Goal: Task Accomplishment & Management: Complete application form

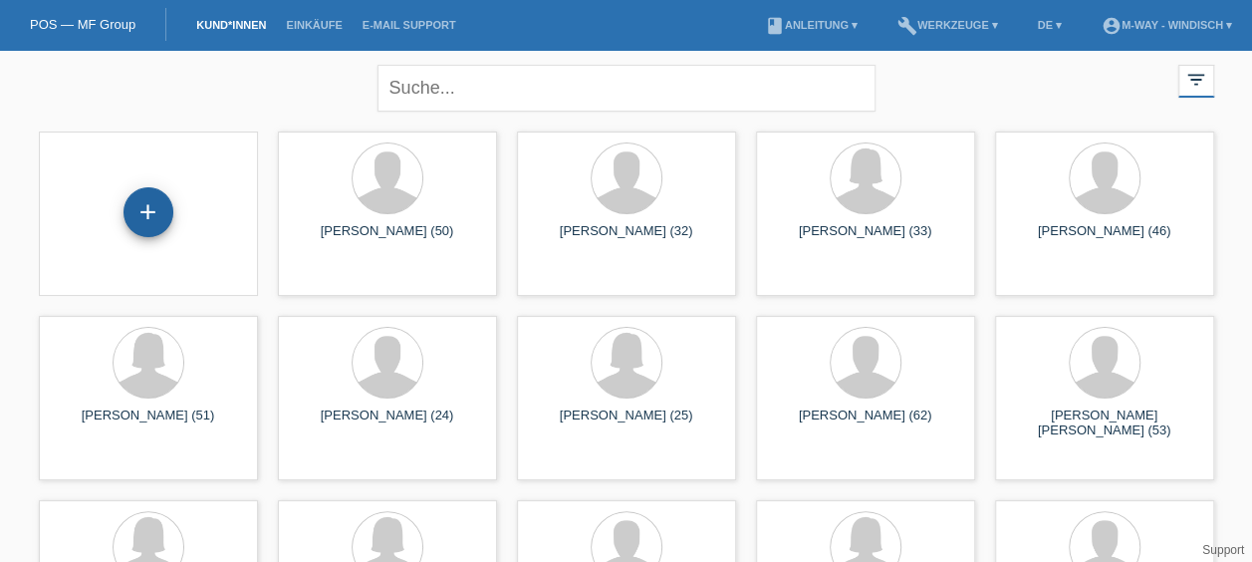
click at [161, 208] on div "+" at bounding box center [149, 212] width 50 height 50
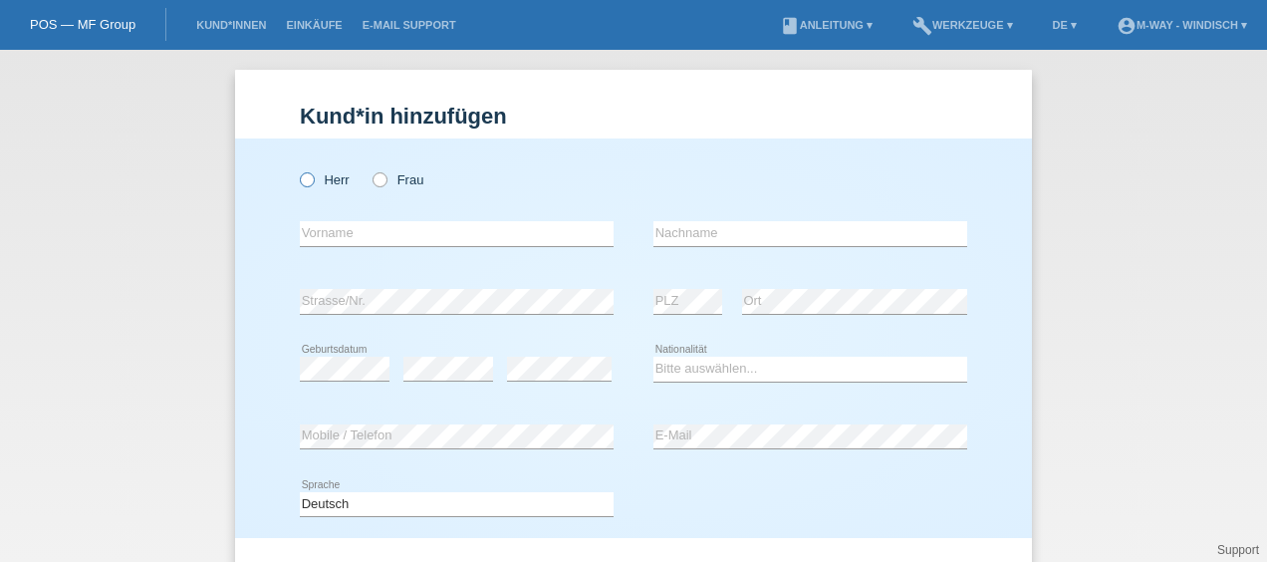
click at [297, 169] on icon at bounding box center [297, 169] width 0 height 0
click at [305, 179] on input "Herr" at bounding box center [306, 178] width 13 height 13
radio input "true"
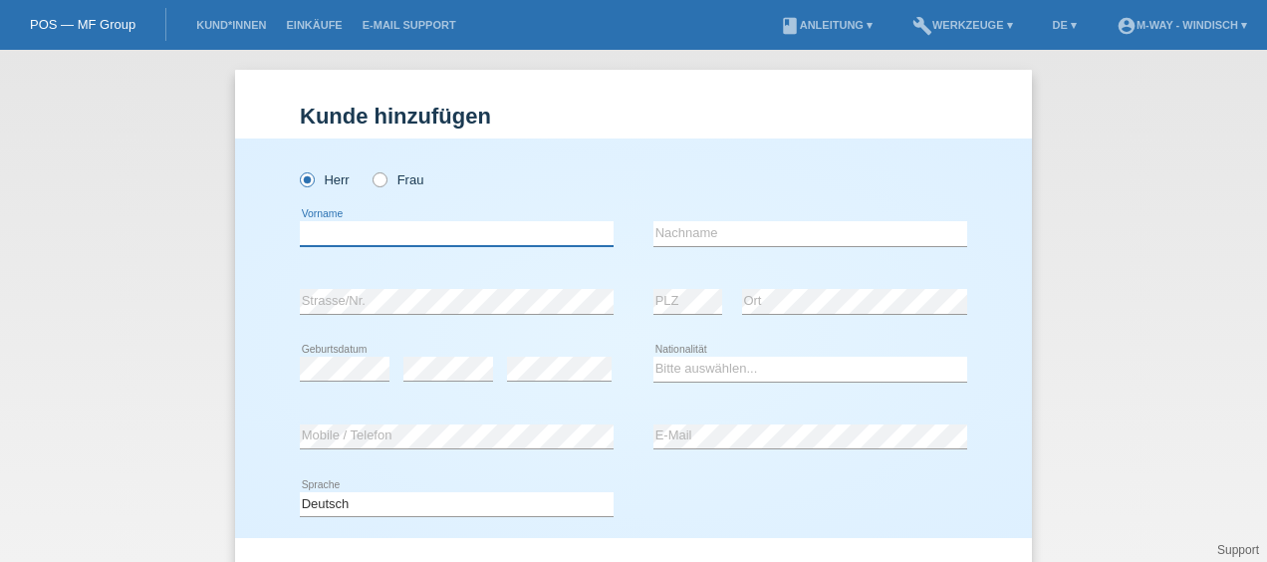
click at [383, 239] on input "text" at bounding box center [457, 233] width 314 height 25
type input "[PERSON_NAME]"
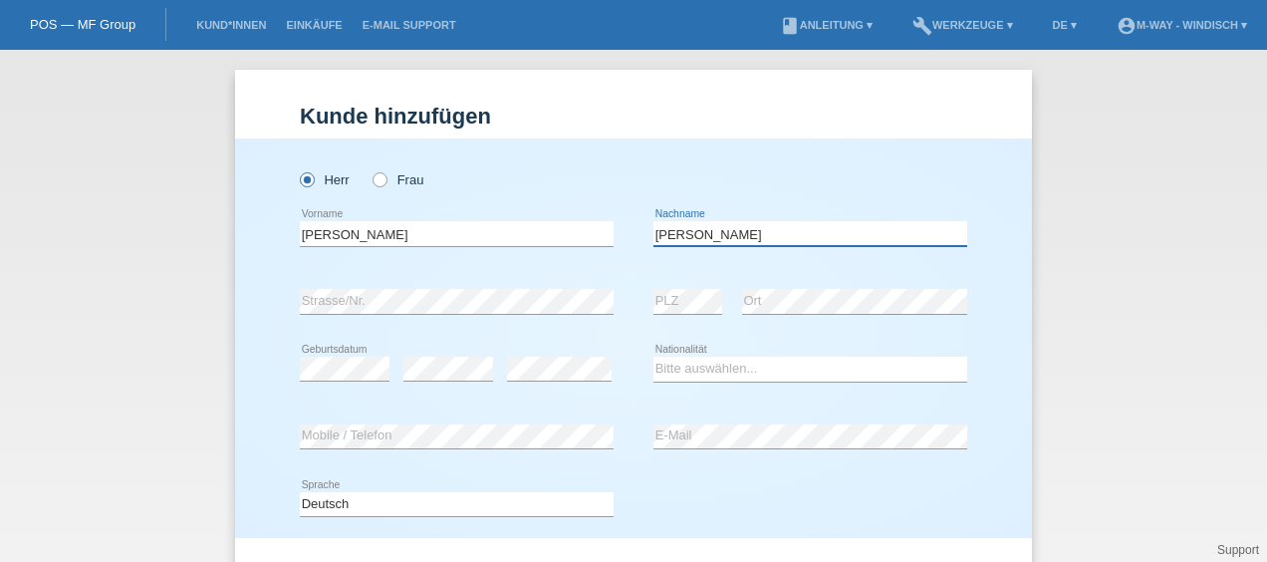
type input "[PERSON_NAME]"
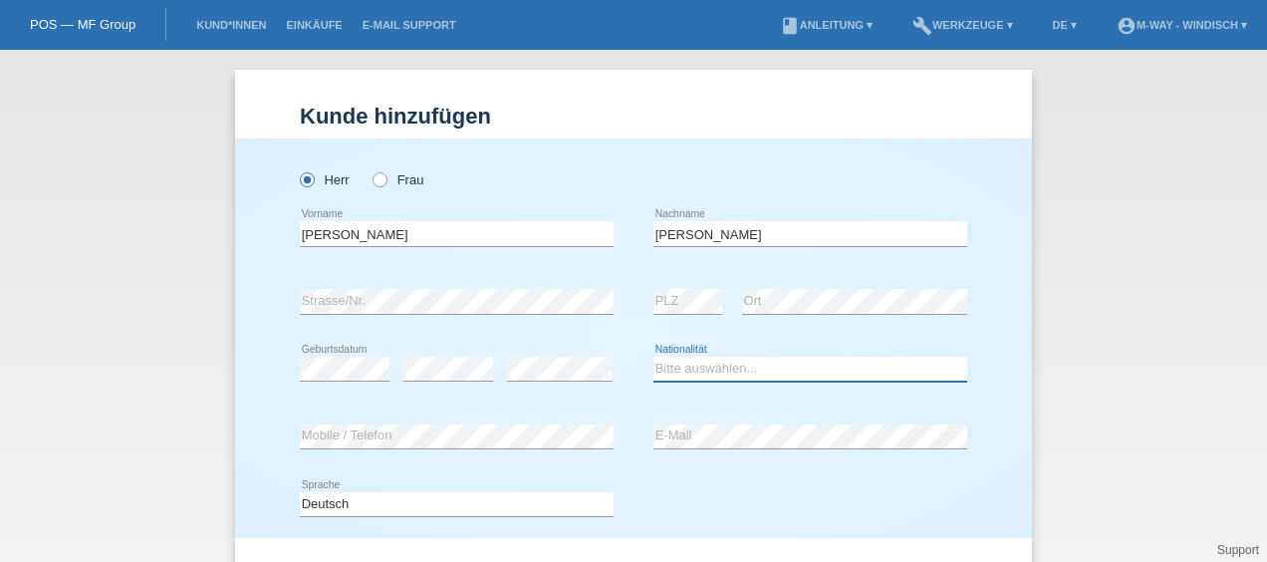
click at [723, 368] on select "Bitte auswählen... Schweiz Deutschland Liechtenstein Österreich ------------ Af…" at bounding box center [810, 369] width 314 height 24
select select "ES"
click at [653, 357] on select "Bitte auswählen... Schweiz Deutschland Liechtenstein Österreich ------------ Af…" at bounding box center [810, 369] width 314 height 24
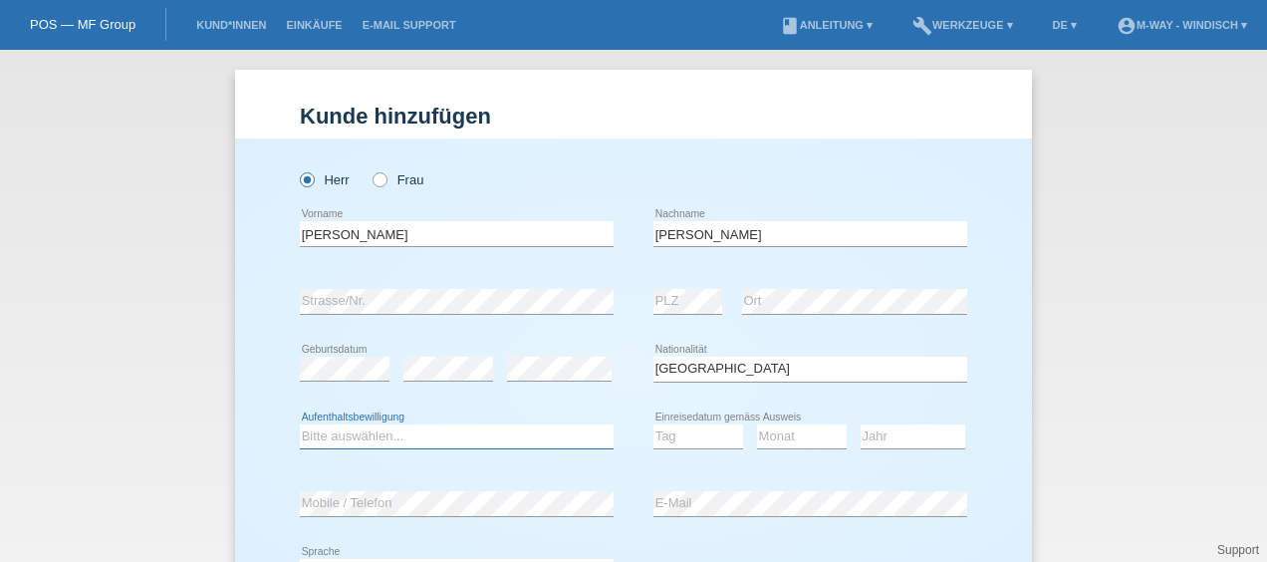
click at [526, 428] on select "Bitte auswählen... C B B - Flüchtlingsstatus Andere" at bounding box center [457, 436] width 314 height 24
select select "B"
click at [300, 424] on select "Bitte auswählen... C B B - Flüchtlingsstatus Andere" at bounding box center [457, 436] width 314 height 24
click at [698, 434] on select "Tag 01 02 03 04 05 06 07 08 09 10 11" at bounding box center [698, 436] width 90 height 24
select select "03"
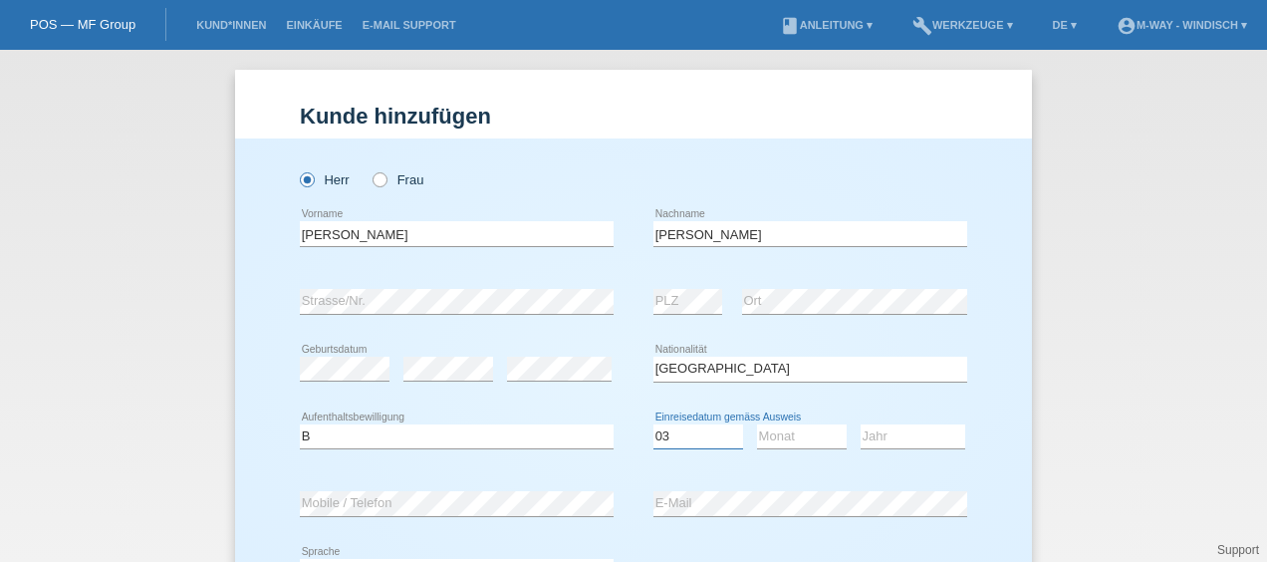
click at [653, 424] on select "Tag 01 02 03 04 05 06 07 08 09 10 11" at bounding box center [698, 436] width 90 height 24
click at [810, 432] on select "Monat 01 02 03 04 05 06 07 08 09 10 11" at bounding box center [802, 436] width 90 height 24
select select "04"
click at [757, 424] on select "Monat 01 02 03 04 05 06 07 08 09 10 11" at bounding box center [802, 436] width 90 height 24
click at [895, 432] on select "Jahr 2025 2024 2023 2022 2021 2020 2019 2018 2017 2016 2015 2014 2013 2012 2011…" at bounding box center [913, 436] width 105 height 24
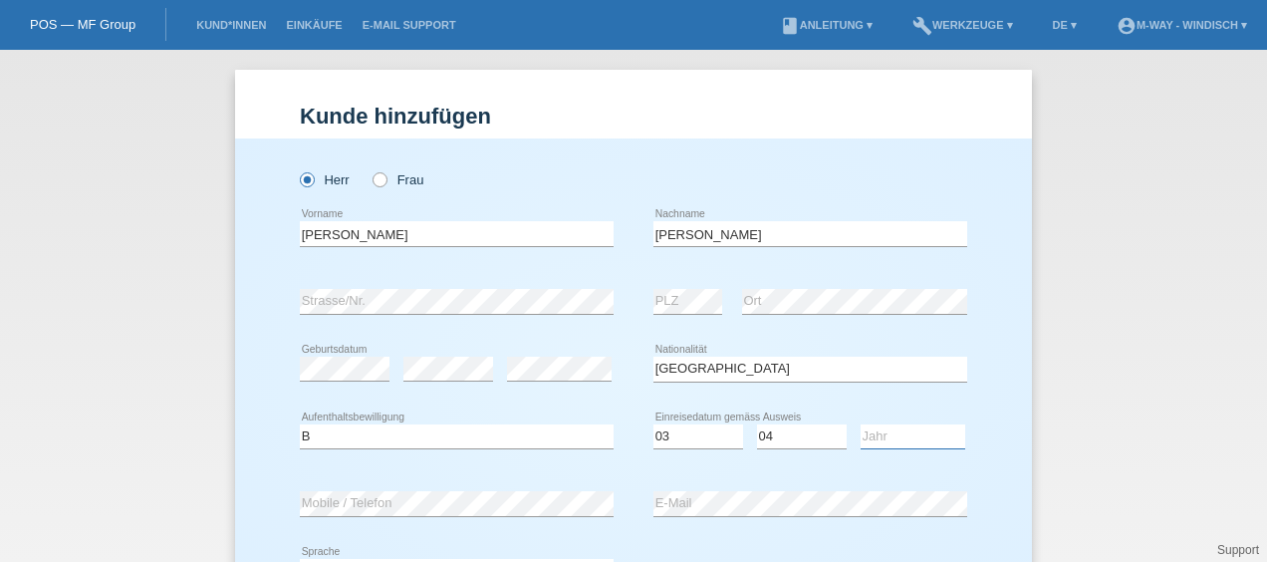
select select "2023"
click at [861, 424] on select "Jahr 2025 2024 2023 2022 2021 2020 2019 2018 2017 2016 2015 2014 2013 2012 2011…" at bounding box center [913, 436] width 105 height 24
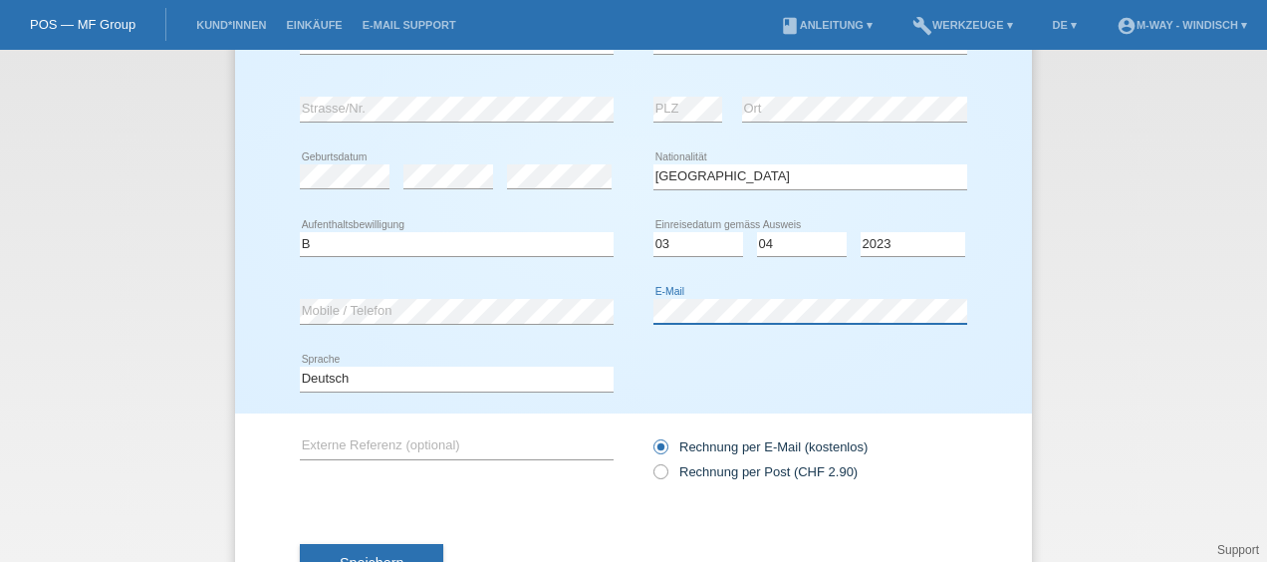
scroll to position [269, 0]
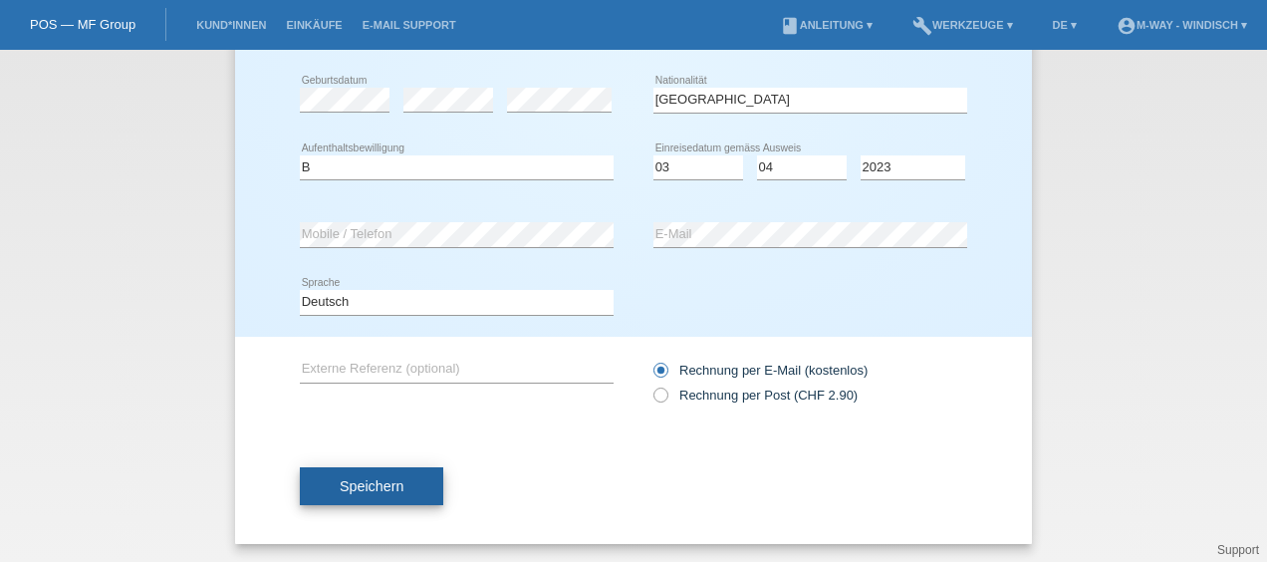
click at [381, 478] on span "Speichern" at bounding box center [372, 486] width 64 height 16
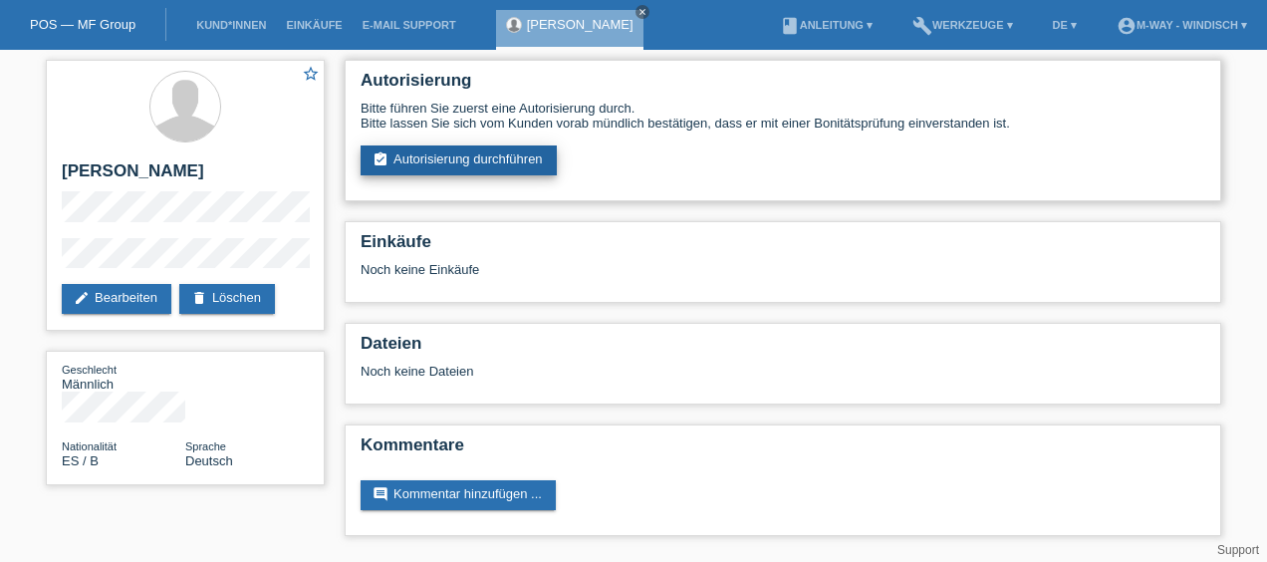
click at [458, 157] on link "assignment_turned_in Autorisierung durchführen" at bounding box center [459, 160] width 196 height 30
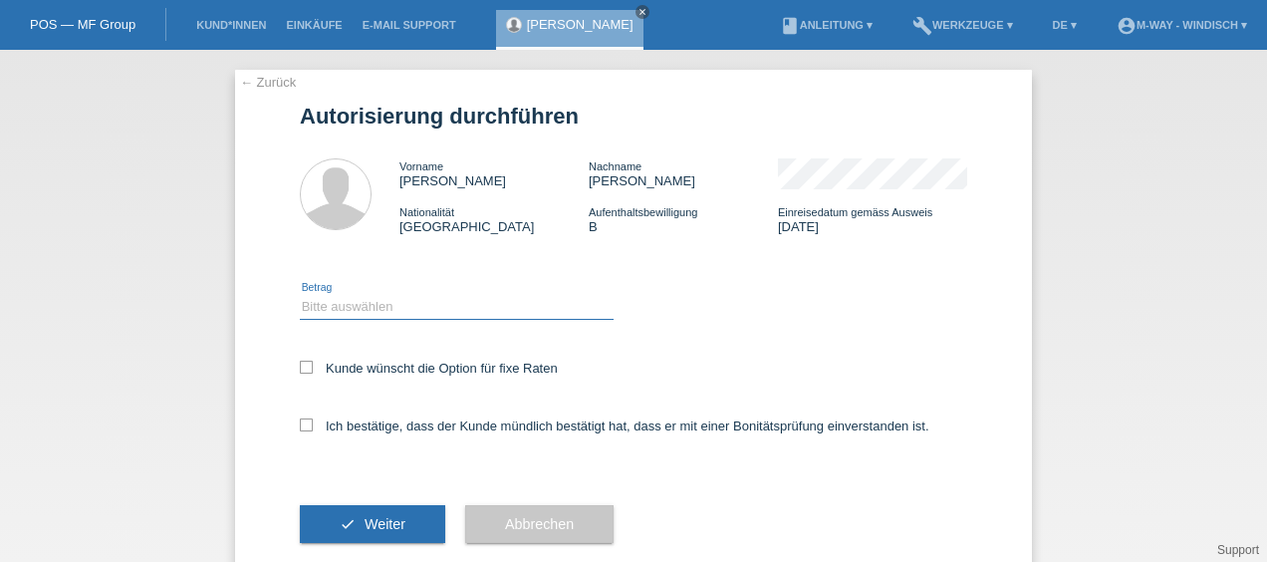
click at [379, 307] on select "Bitte auswählen CHF 1.00 - CHF 499.00 CHF 500.00 - CHF 1'999.00 CHF 2'000.00 - …" at bounding box center [457, 307] width 314 height 24
select select "3"
click at [300, 295] on select "Bitte auswählen CHF 1.00 - CHF 499.00 CHF 500.00 - CHF 1'999.00 CHF 2'000.00 - …" at bounding box center [457, 307] width 314 height 24
click at [301, 368] on icon at bounding box center [306, 367] width 13 height 13
click at [301, 368] on input "Kunde wünscht die Option für fixe Raten" at bounding box center [306, 367] width 13 height 13
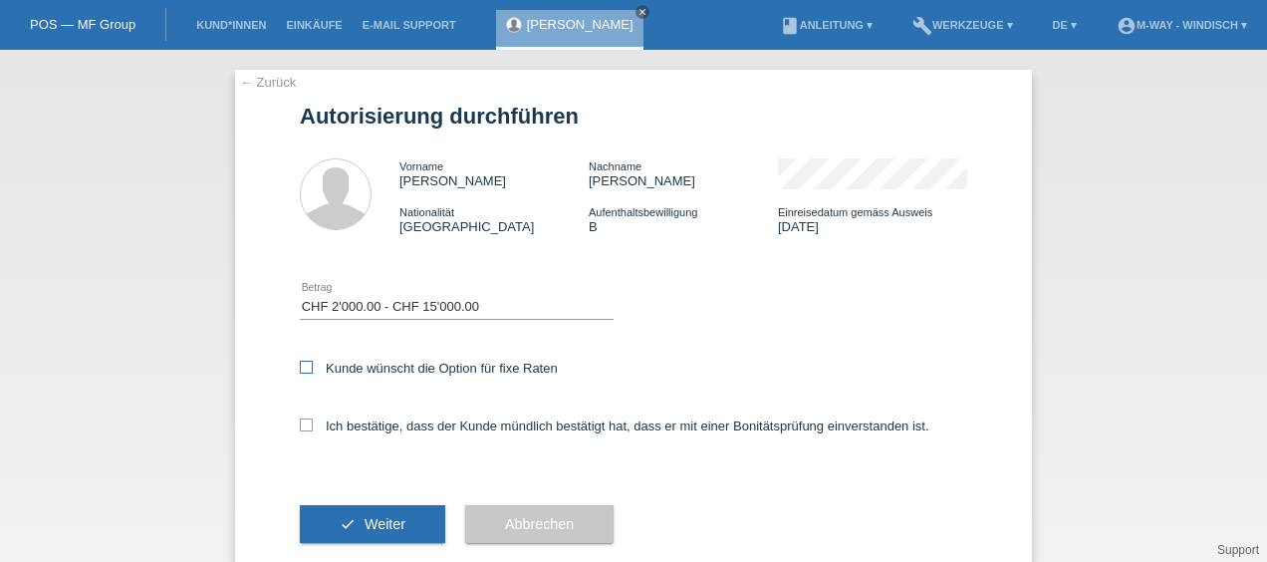
checkbox input "true"
click at [300, 428] on icon at bounding box center [306, 424] width 13 height 13
click at [300, 428] on input "Ich bestätige, dass der Kunde mündlich bestätigt hat, dass er mit einer Bonität…" at bounding box center [306, 424] width 13 height 13
checkbox input "true"
click at [365, 526] on span "Weiter" at bounding box center [385, 524] width 41 height 16
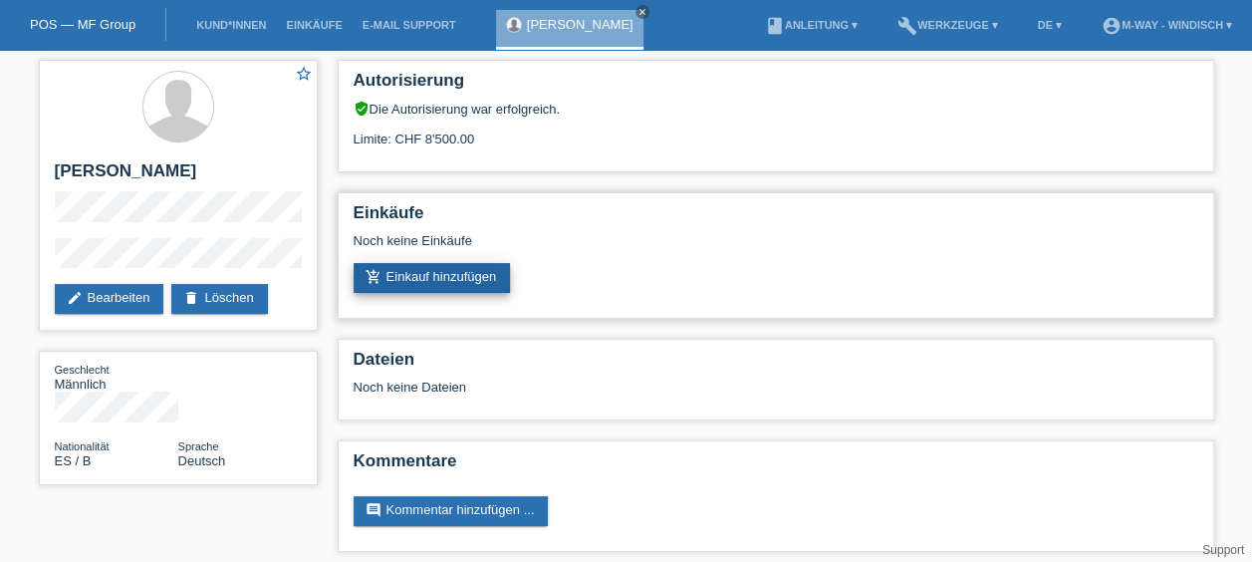
click at [460, 280] on link "add_shopping_cart Einkauf hinzufügen" at bounding box center [432, 278] width 157 height 30
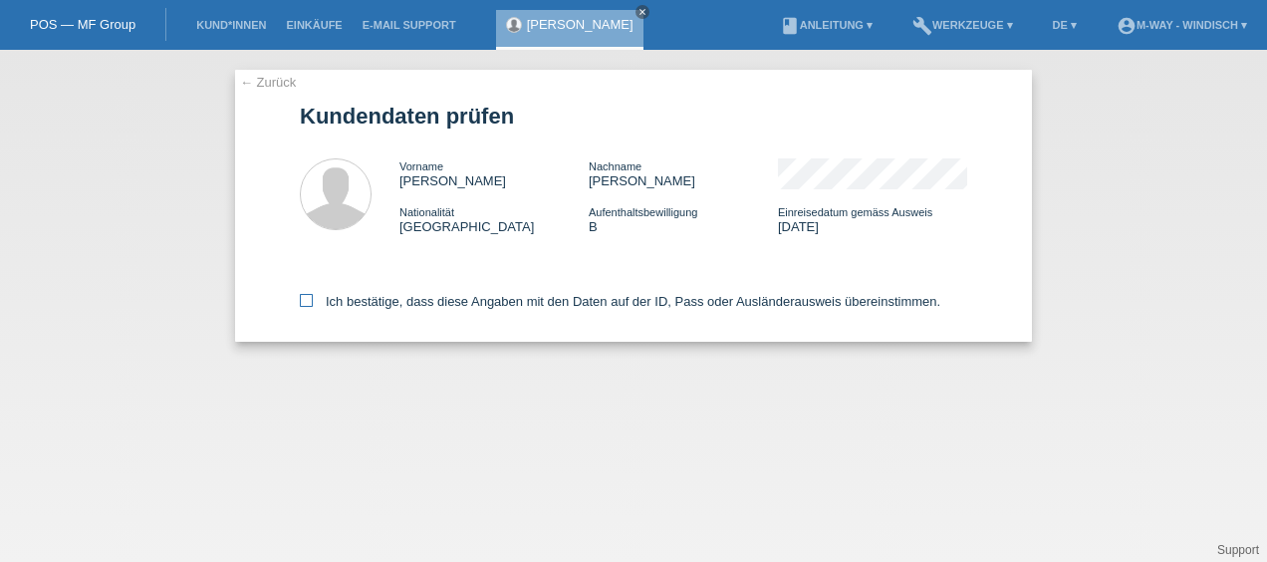
click at [302, 302] on icon at bounding box center [306, 300] width 13 height 13
click at [302, 302] on input "Ich bestätige, dass diese Angaben mit den Daten auf der ID, Pass oder Ausländer…" at bounding box center [306, 300] width 13 height 13
checkbox input "true"
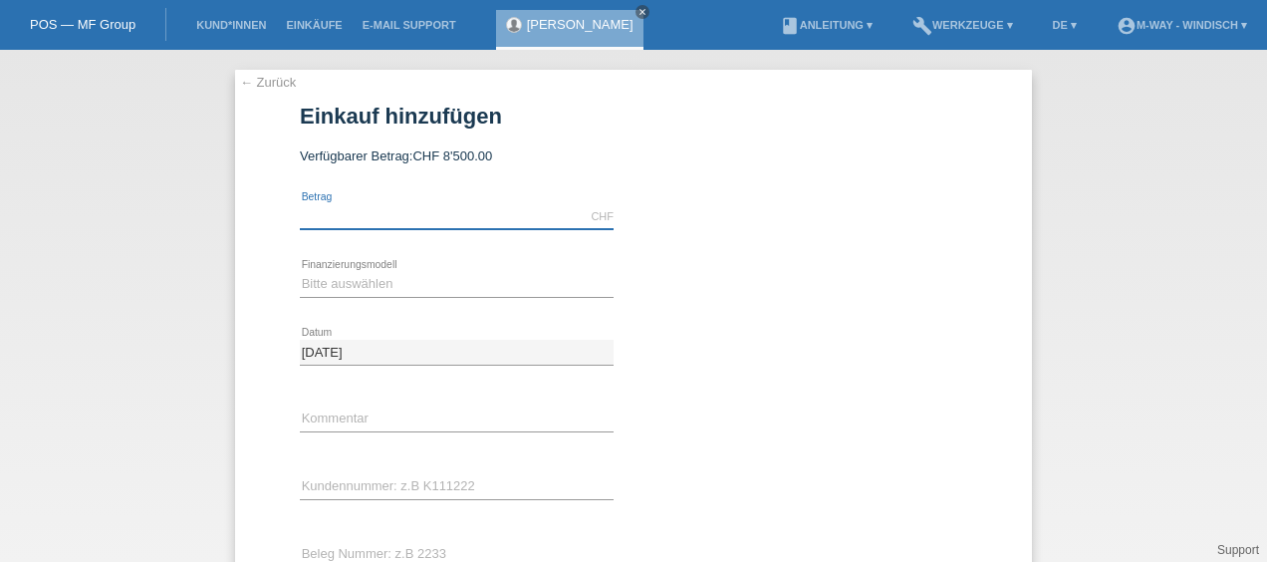
click at [442, 216] on input "text" at bounding box center [457, 216] width 314 height 25
type input "4999.00"
click at [397, 288] on select "Bitte auswählen Fixe Raten Kauf auf Rechnung mit Teilzahlungsoption" at bounding box center [457, 284] width 314 height 24
select select "77"
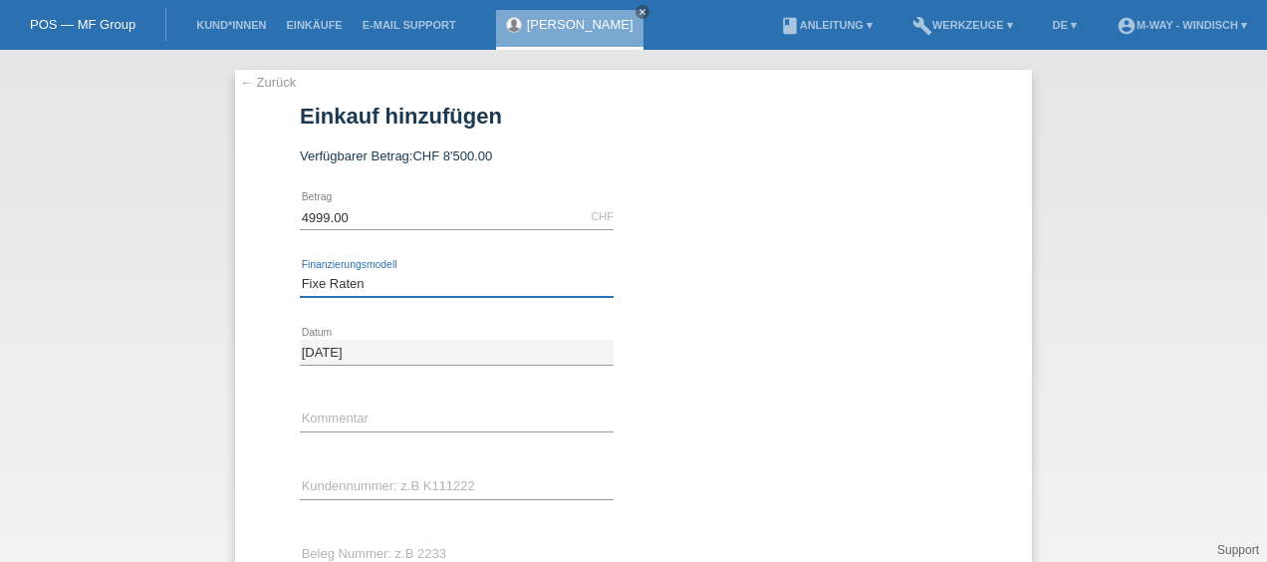
click at [300, 272] on select "Bitte auswählen Fixe Raten Kauf auf Rechnung mit Teilzahlungsoption" at bounding box center [457, 284] width 314 height 24
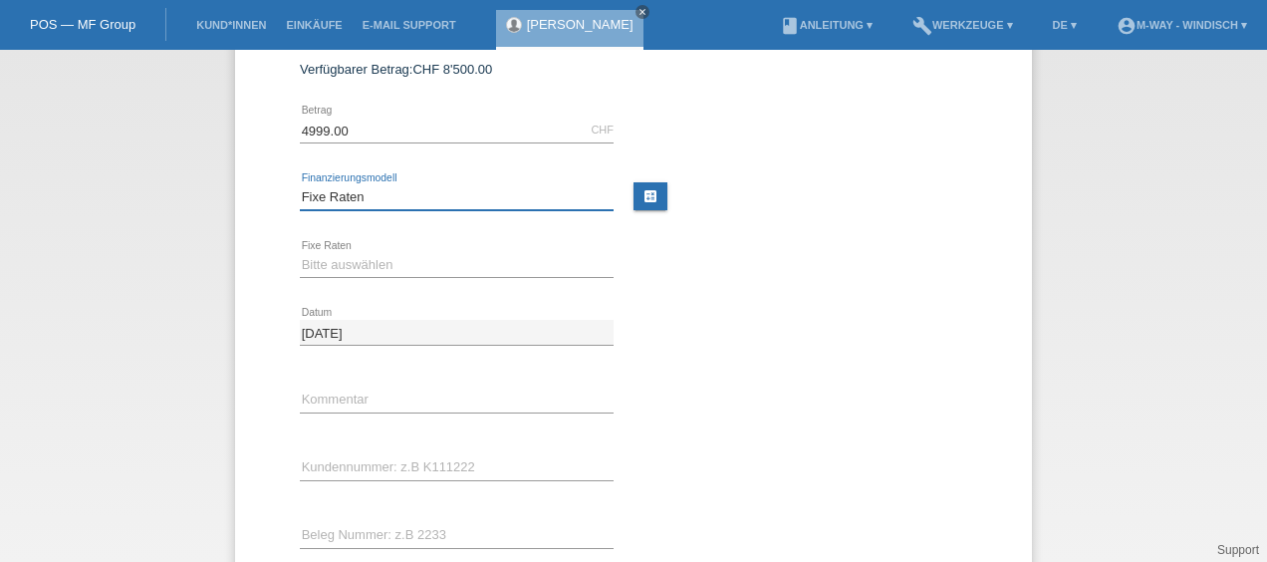
scroll to position [118, 0]
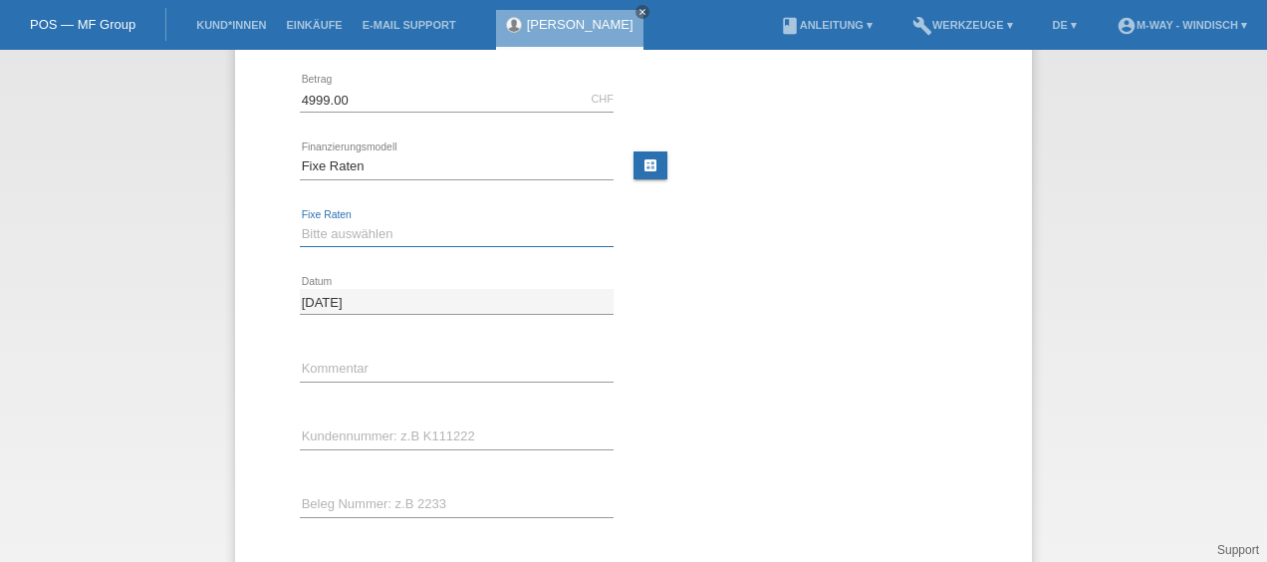
click at [413, 229] on select "Bitte auswählen 4 Raten 5 Raten 6 Raten 7 Raten 8 Raten 9 Raten 10 Raten 11 Rat…" at bounding box center [457, 234] width 314 height 24
select select "202"
click at [300, 222] on select "Bitte auswählen 4 Raten 5 Raten 6 Raten 7 Raten 8 Raten 9 Raten 10 Raten 11 Rat…" at bounding box center [457, 234] width 314 height 24
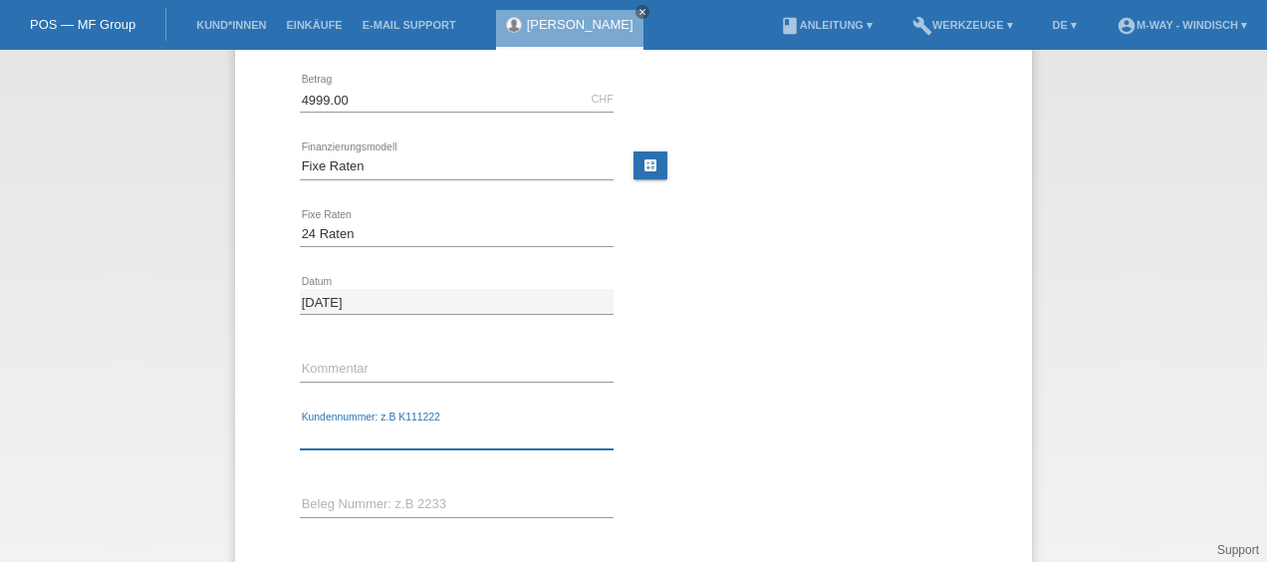
click at [478, 432] on input "text" at bounding box center [457, 436] width 314 height 25
type input "K274549"
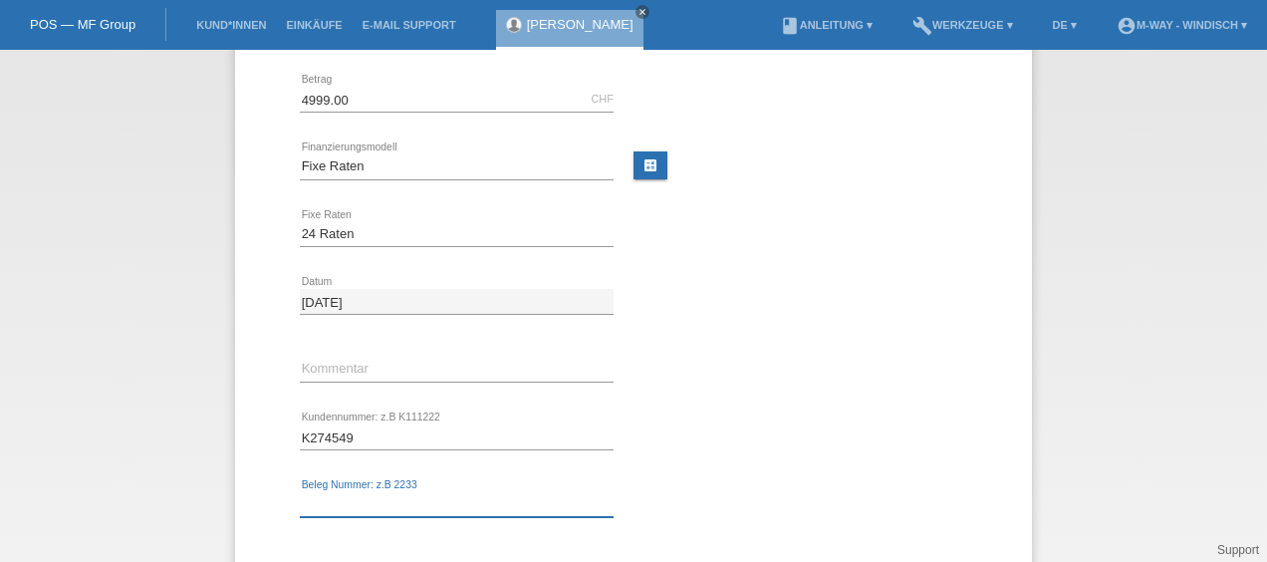
click at [418, 501] on input "text" at bounding box center [457, 504] width 314 height 25
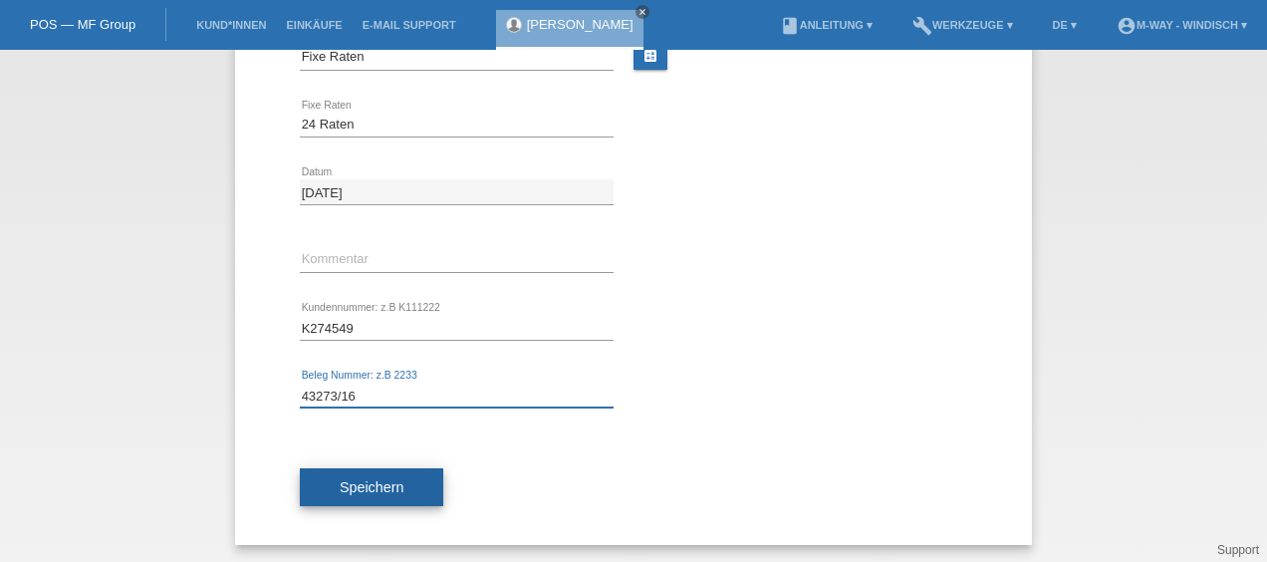
type input "43273/16"
click at [394, 485] on span "Speichern" at bounding box center [372, 487] width 64 height 16
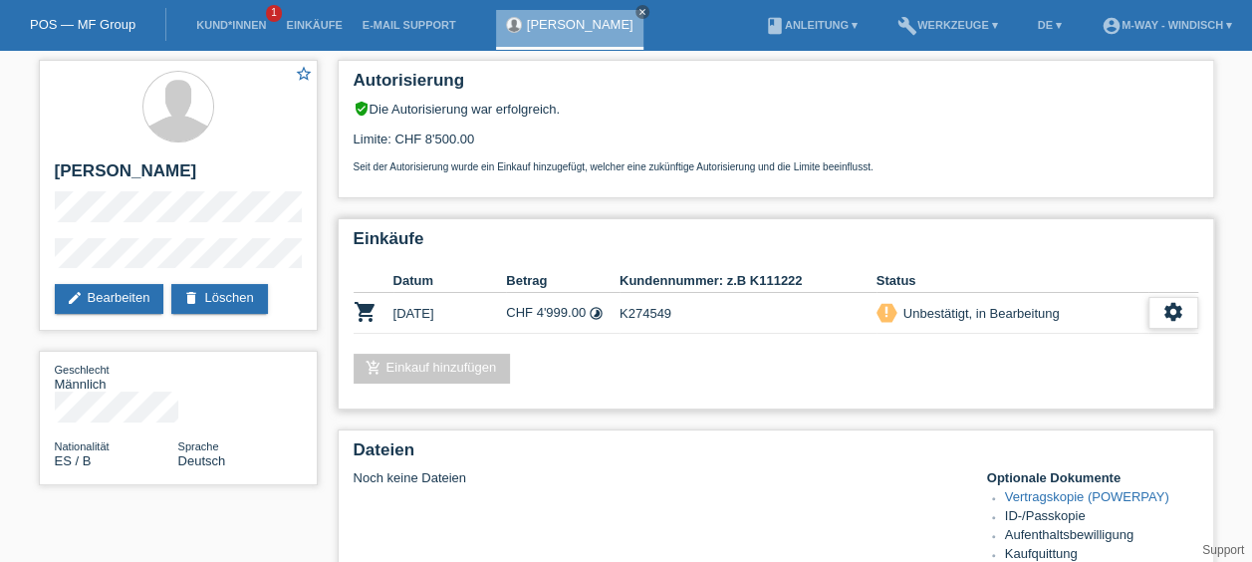
click at [1168, 310] on icon "settings" at bounding box center [1174, 312] width 22 height 22
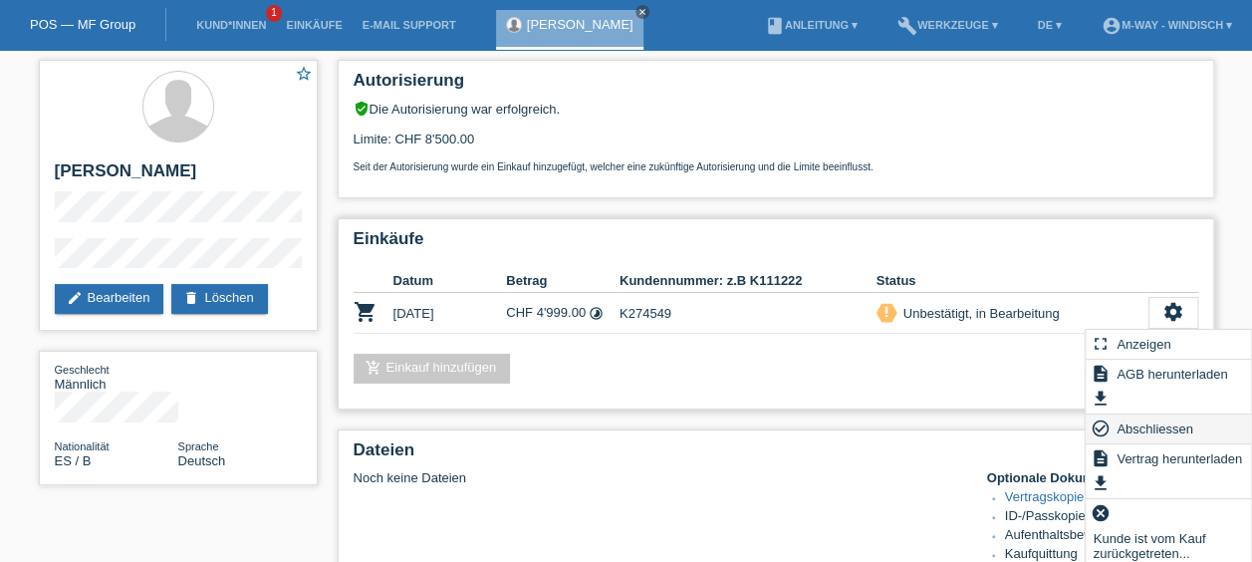
click at [1161, 428] on span "Abschliessen" at bounding box center [1155, 428] width 83 height 24
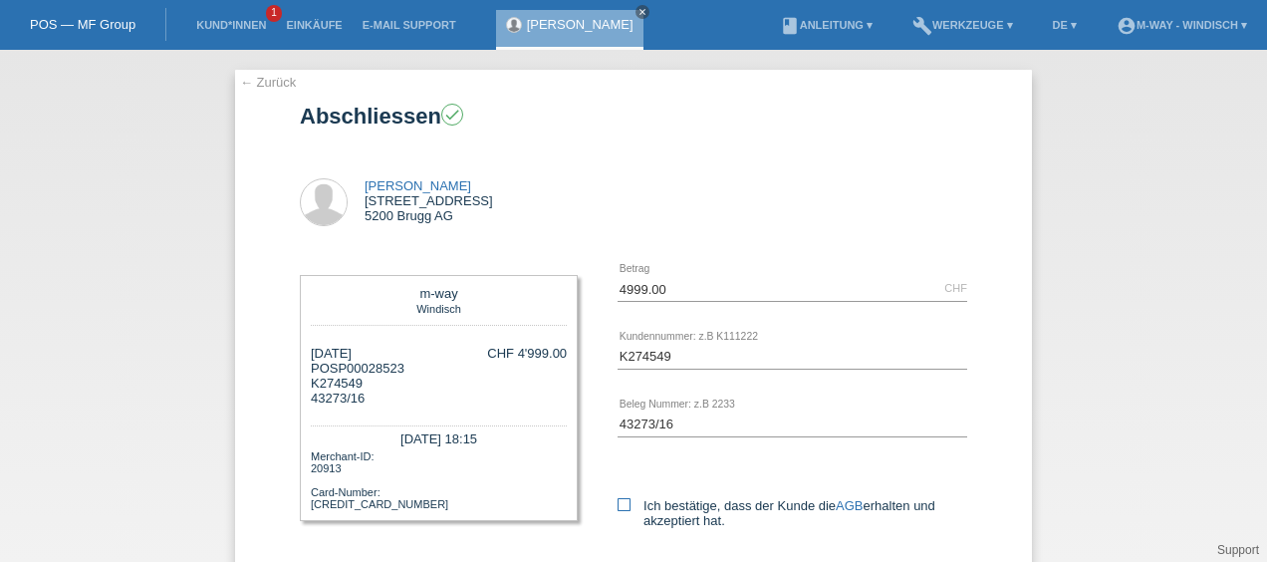
click at [618, 501] on icon at bounding box center [624, 504] width 13 height 13
click at [618, 501] on input "Ich bestätige, dass der Kunde die AGB erhalten und akzeptiert hat." at bounding box center [624, 504] width 13 height 13
checkbox input "true"
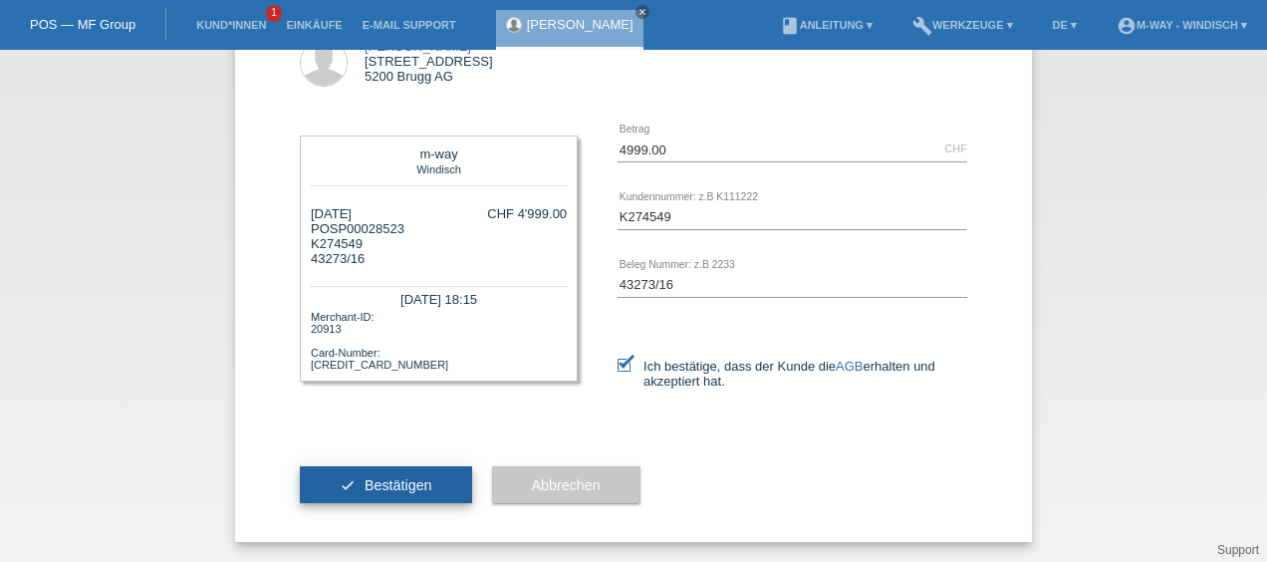
click at [381, 490] on span "Bestätigen" at bounding box center [399, 485] width 68 height 16
